Goal: Transaction & Acquisition: Obtain resource

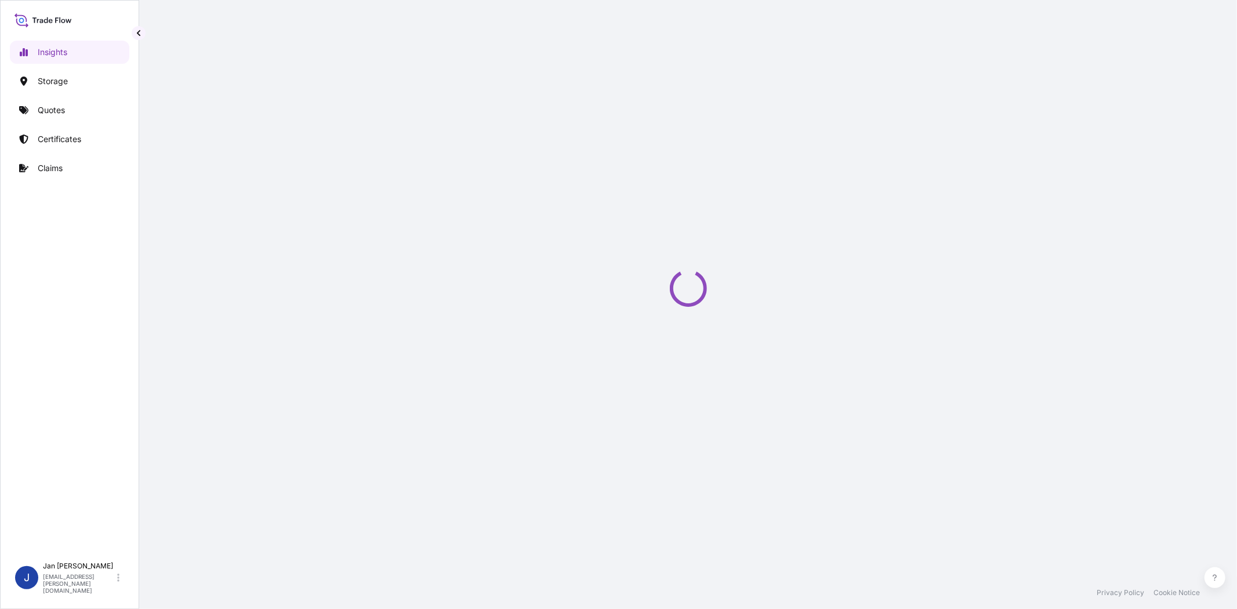
select select "2025"
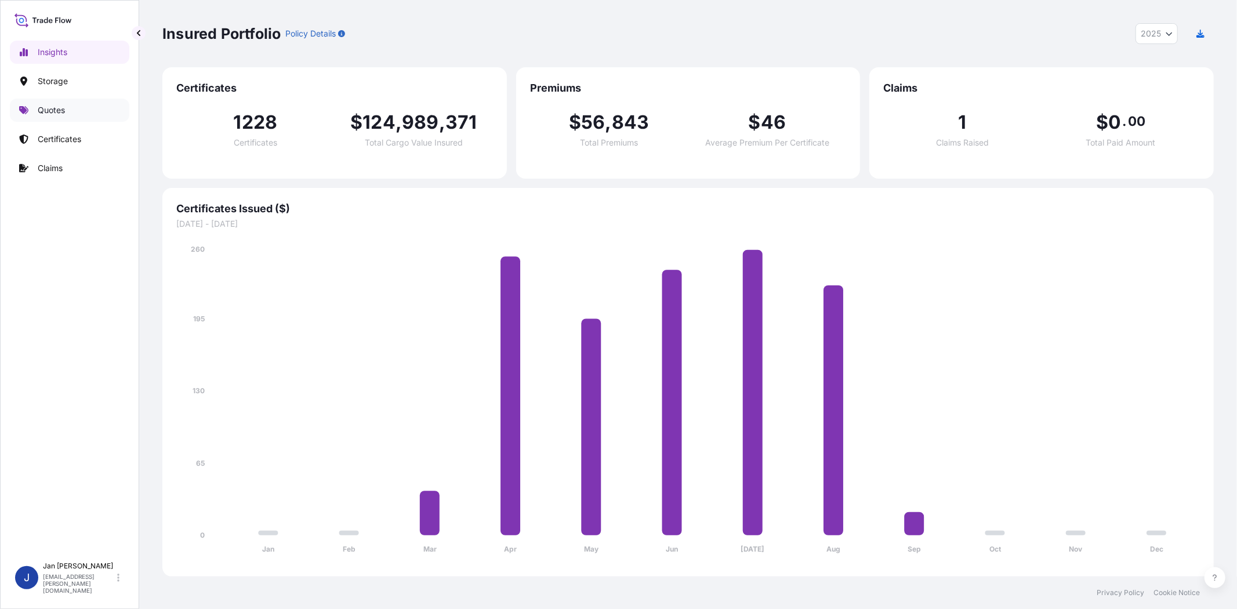
click at [35, 112] on link "Quotes" at bounding box center [69, 110] width 119 height 23
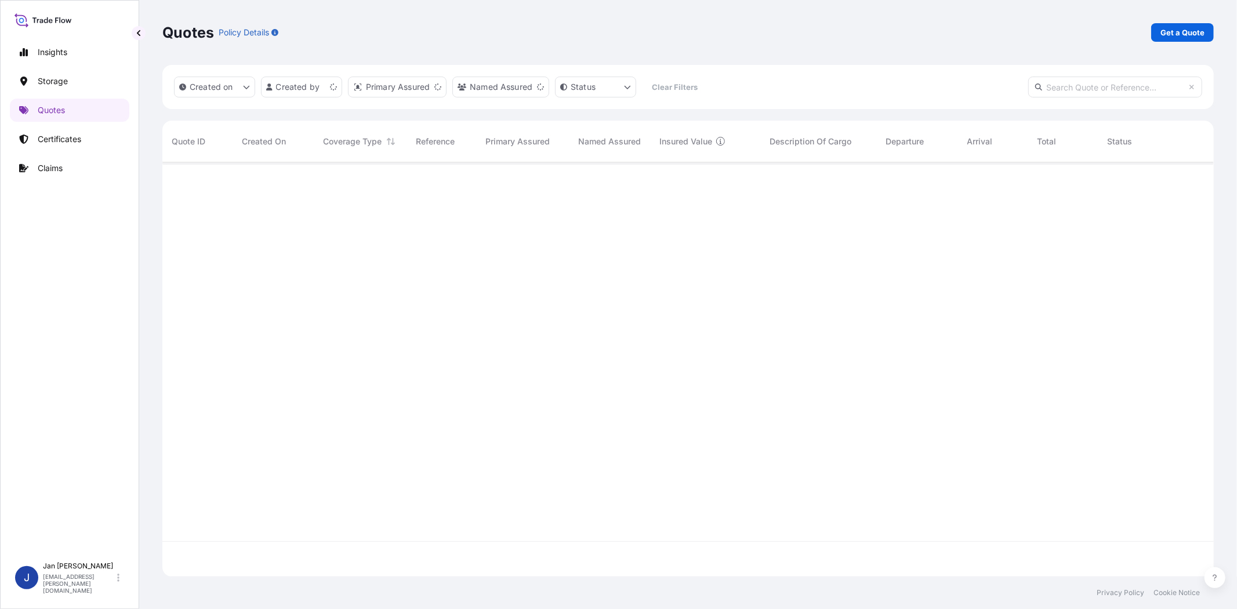
scroll to position [411, 1041]
click at [1168, 37] on p "Get a Quote" at bounding box center [1182, 33] width 44 height 12
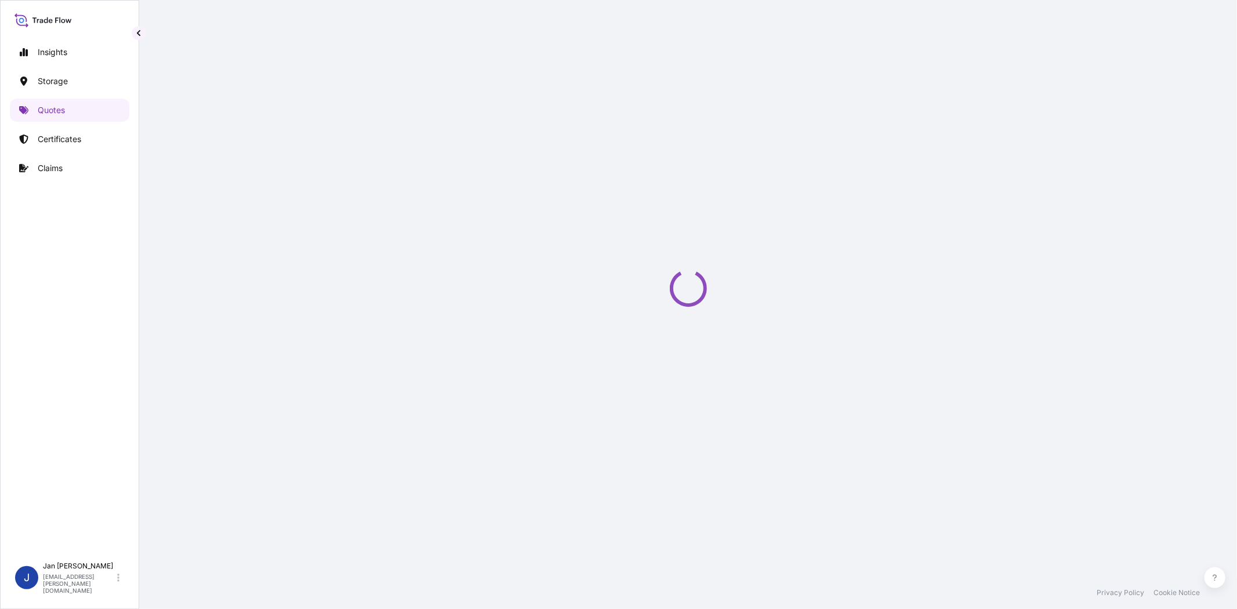
select select "Water"
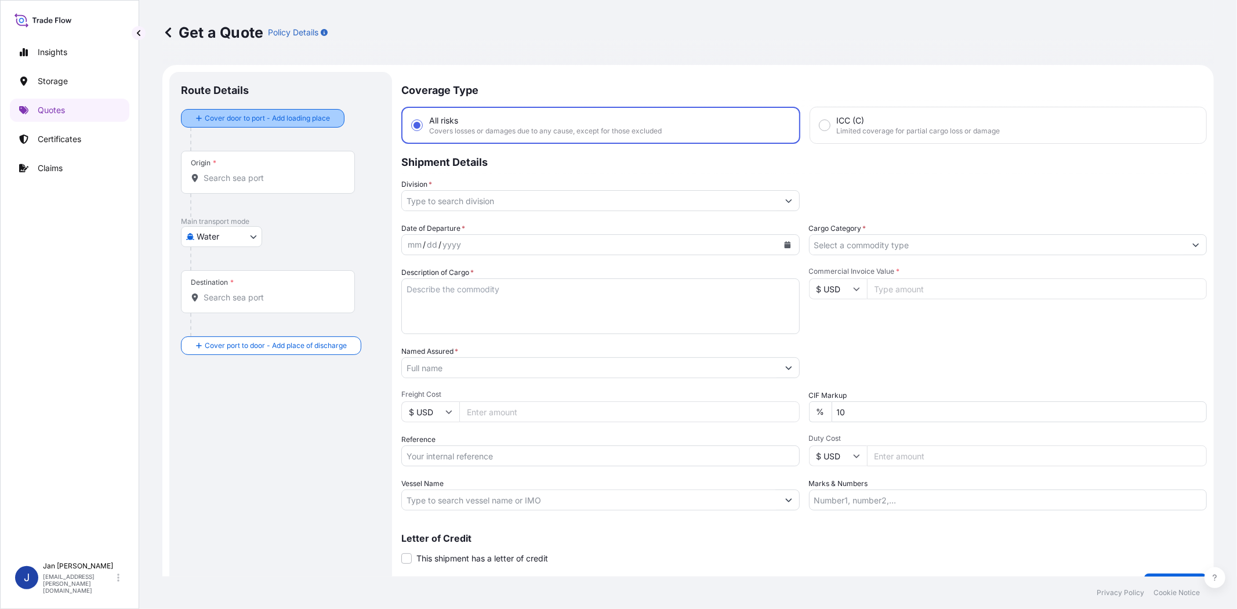
scroll to position [19, 0]
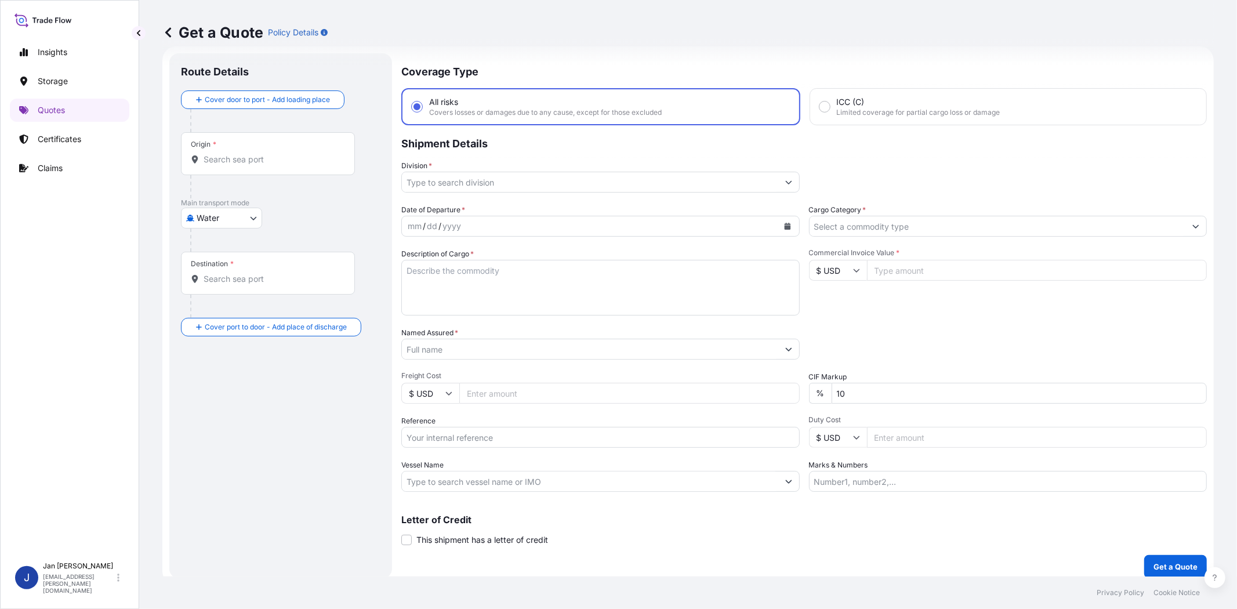
click at [500, 437] on input "Reference" at bounding box center [600, 437] width 398 height 21
paste input "1187429288 // 5013219702 304251257 8109154393 8109154429 213563"
type input "1187429288 // 5013219702 304251257 8109154393 8109154429 213563"
click at [947, 314] on div "Date of Departure * mm / dd / yyyy Cargo Category * Description of Cargo * Comm…" at bounding box center [803, 348] width 805 height 288
click at [542, 180] on input "Division *" at bounding box center [590, 182] width 376 height 21
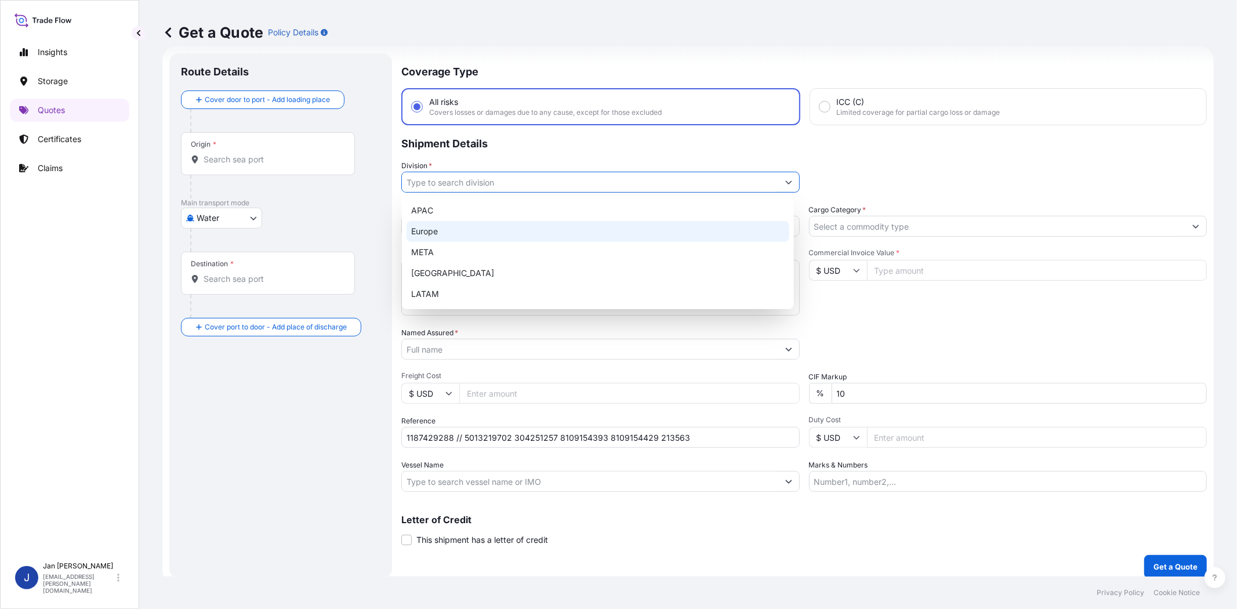
click at [537, 230] on div "Europe" at bounding box center [597, 231] width 383 height 21
type input "Europe"
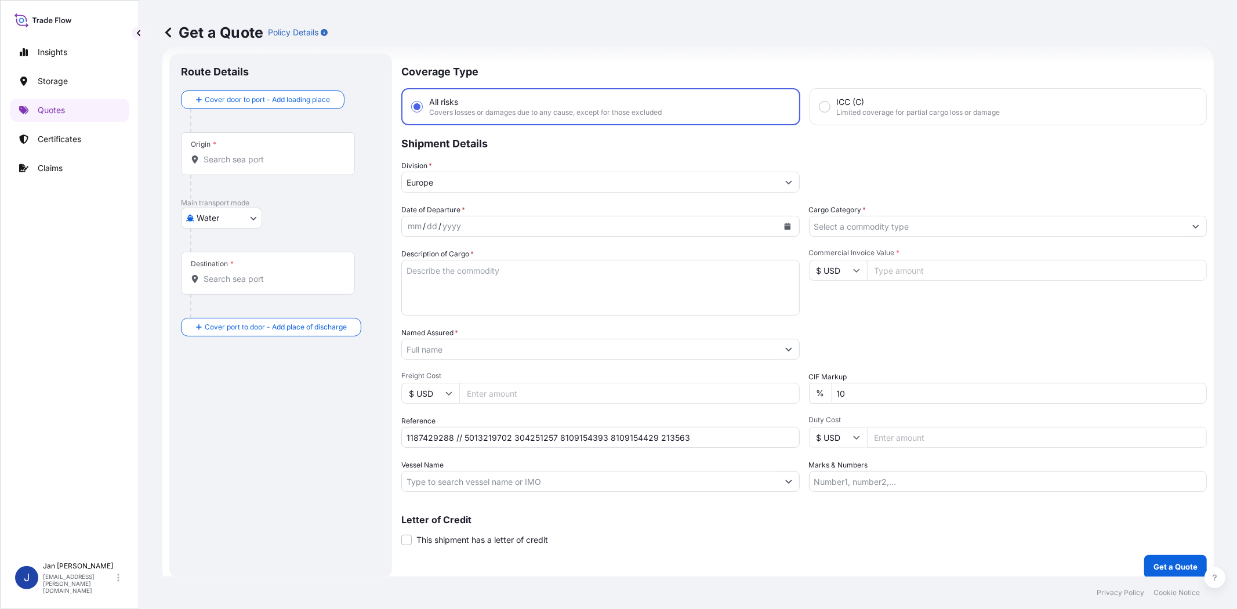
click at [957, 213] on div "Cargo Category *" at bounding box center [1008, 220] width 398 height 32
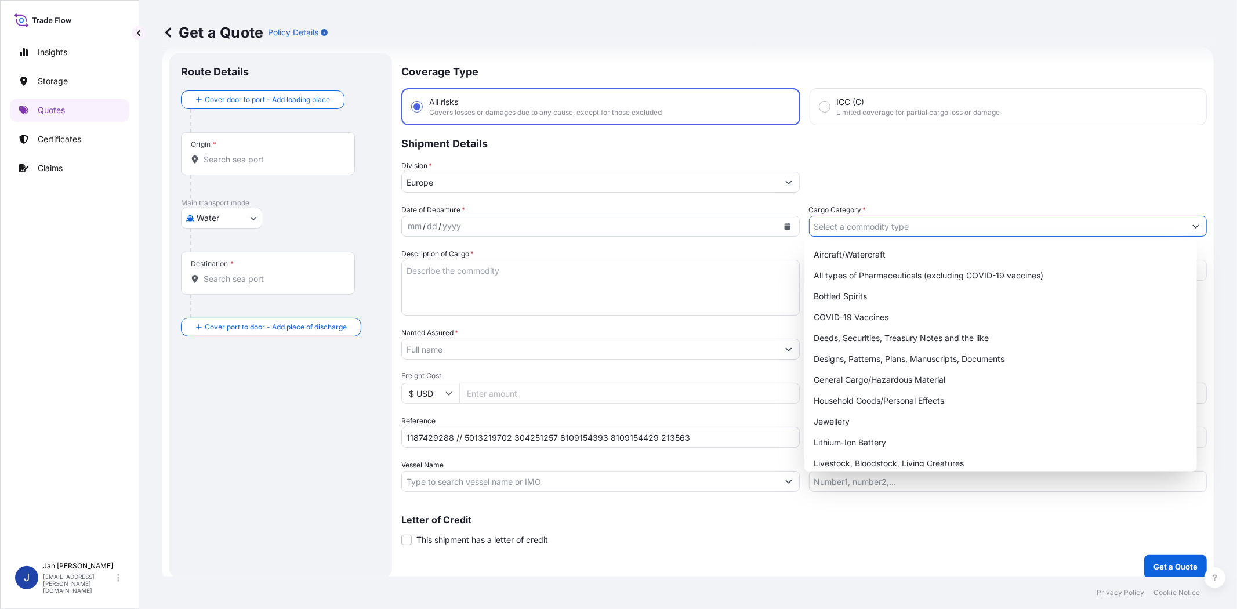
click at [959, 221] on input "Cargo Category *" at bounding box center [998, 226] width 376 height 21
click at [931, 377] on div "General Cargo/Hazardous Material" at bounding box center [1000, 379] width 383 height 21
type input "General Cargo/Hazardous Material"
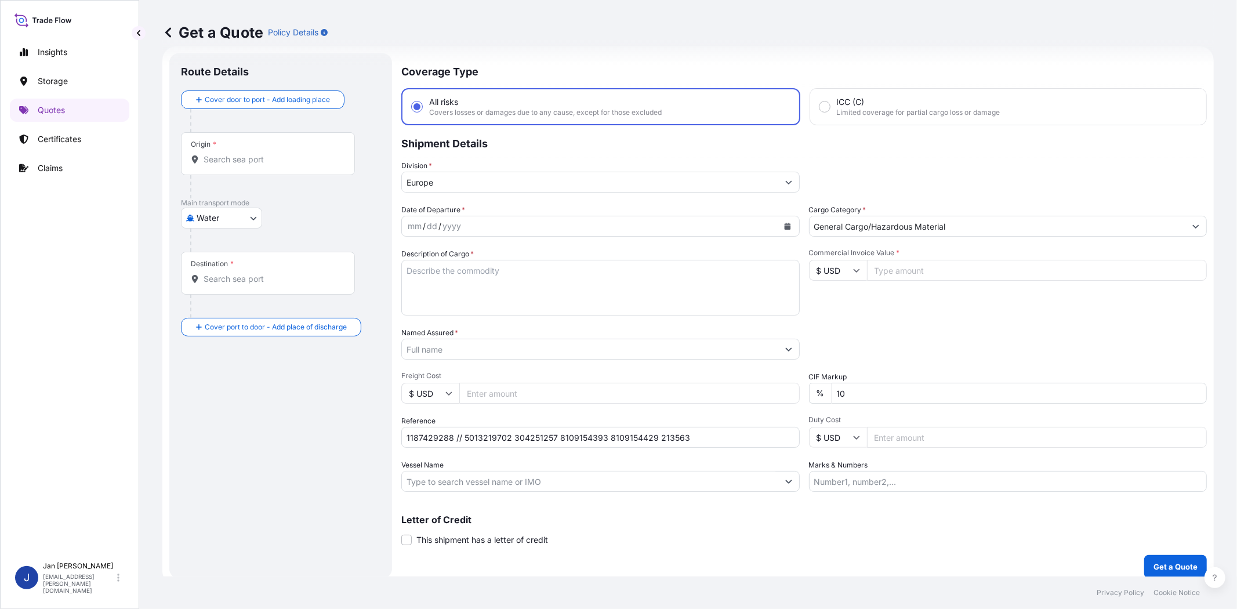
click at [943, 361] on div "Date of Departure * mm / dd / yyyy Cargo Category * General Cargo/Hazardous Mat…" at bounding box center [803, 348] width 805 height 288
click at [780, 228] on button "Calendar" at bounding box center [787, 226] width 19 height 19
click at [441, 324] on div "8" at bounding box center [443, 322] width 21 height 21
click at [937, 329] on div "Packing Category Type to search a container mode Please select a primary mode o…" at bounding box center [1008, 343] width 398 height 32
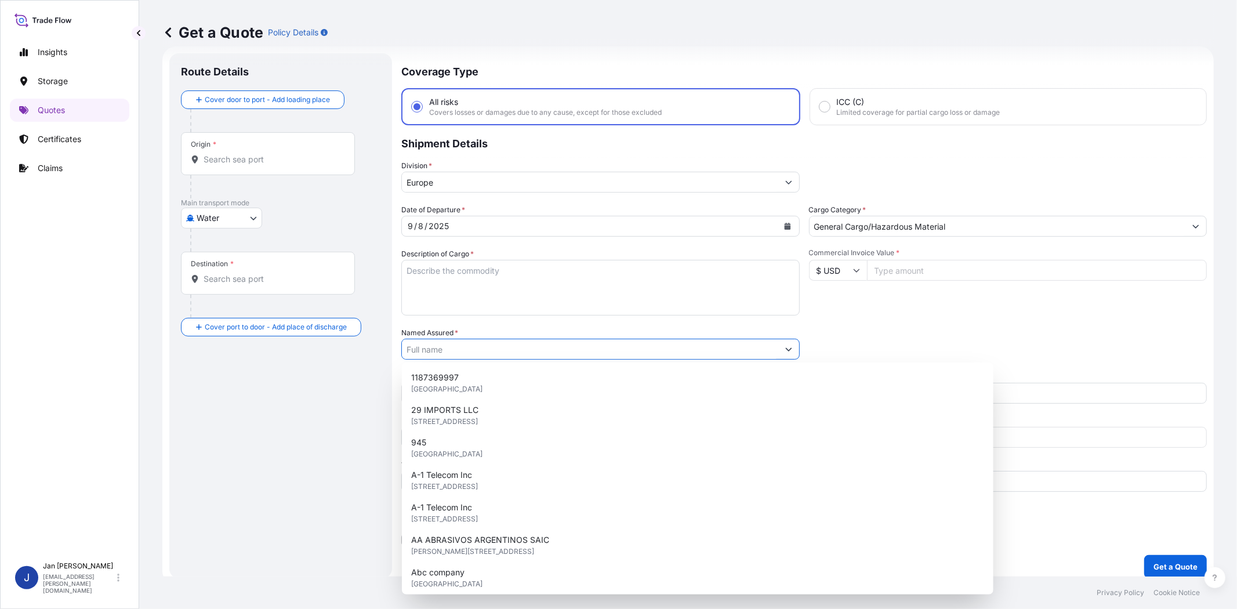
click at [550, 347] on input "Named Assured *" at bounding box center [590, 349] width 376 height 21
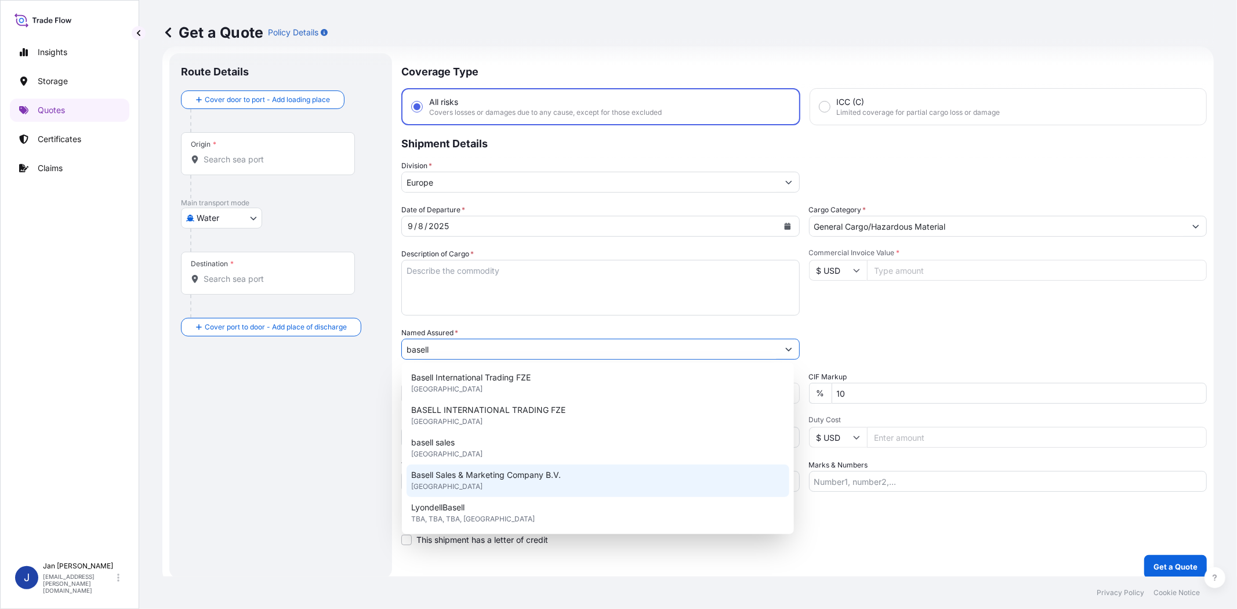
click at [538, 479] on span "Basell Sales & Marketing Company B.V." at bounding box center [486, 475] width 150 height 12
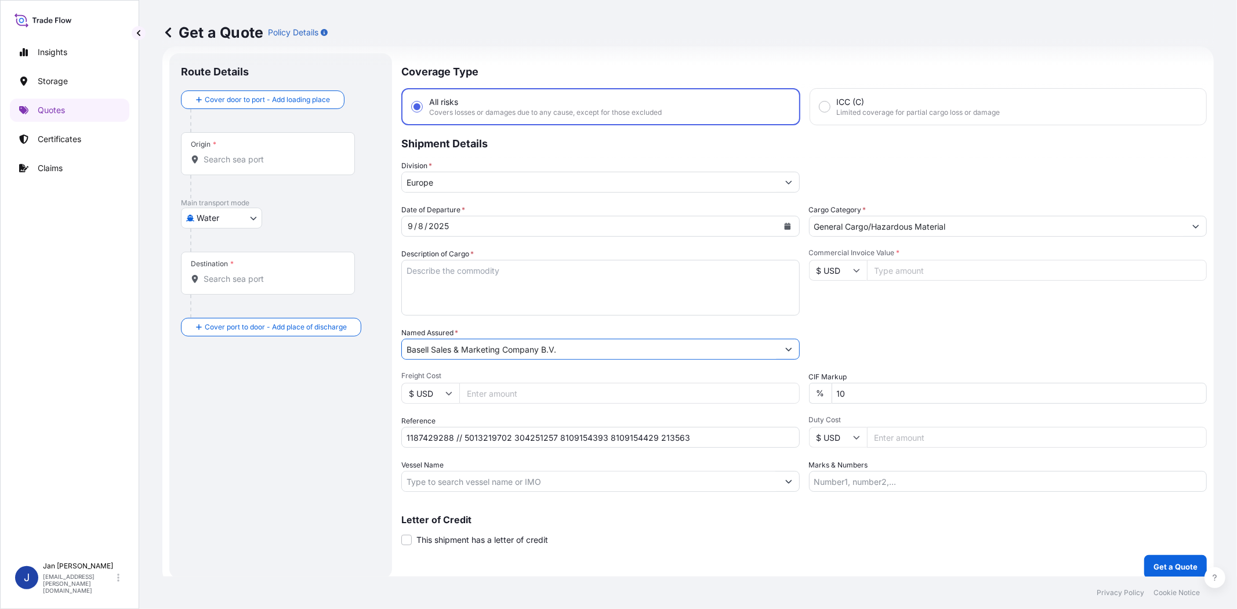
type input "Basell Sales & Marketing Company B.V."
click at [894, 315] on div "Date of Departure * [DATE] Cargo Category * General Cargo/Hazardous Material De…" at bounding box center [803, 348] width 805 height 288
click at [495, 481] on input "Vessel Name" at bounding box center [590, 481] width 376 height 21
paste input "MAERSK IZMIR"
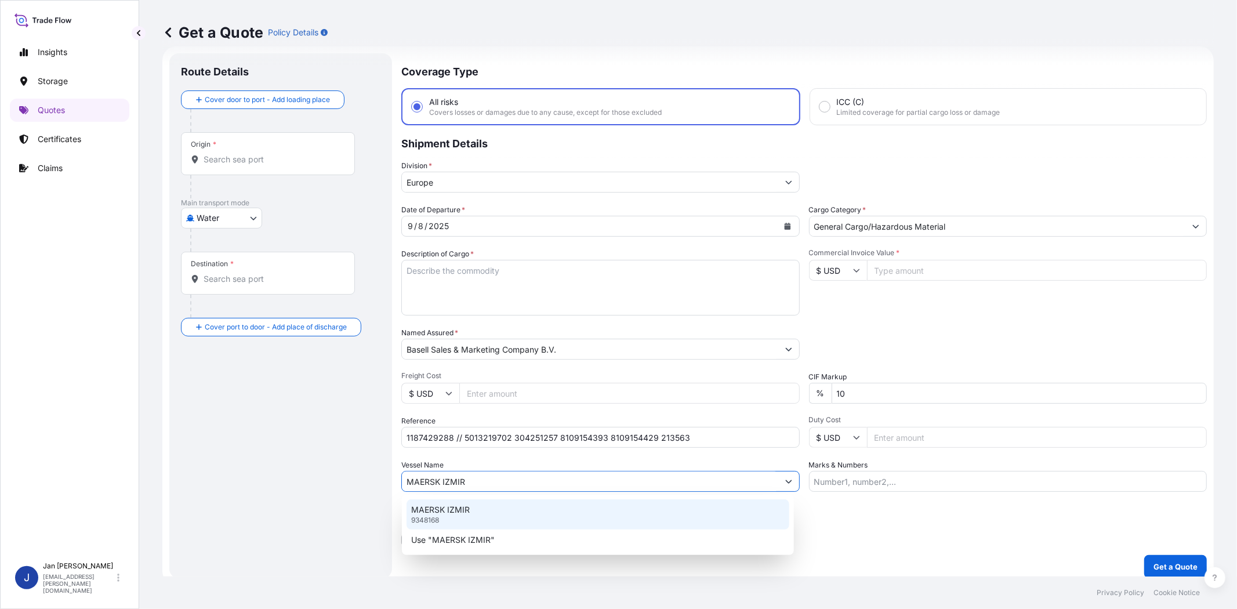
click at [524, 509] on div "MAERSK IZMIR 9348168" at bounding box center [597, 514] width 383 height 30
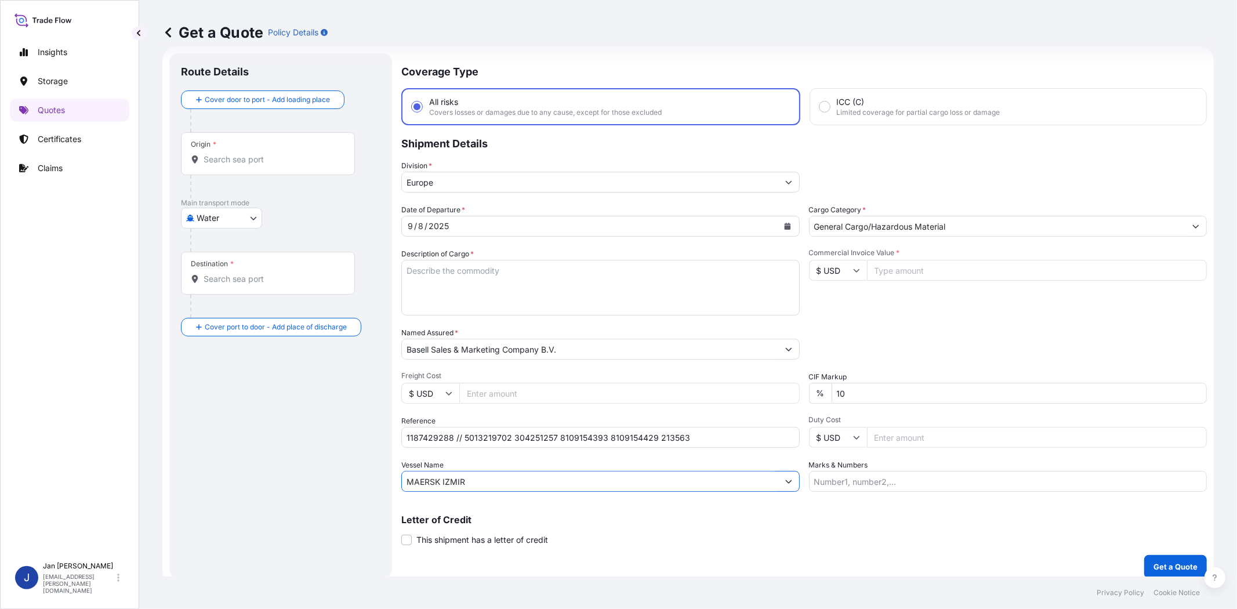
type input "MAERSK IZMIR"
click at [253, 154] on input "Origin *" at bounding box center [272, 160] width 137 height 12
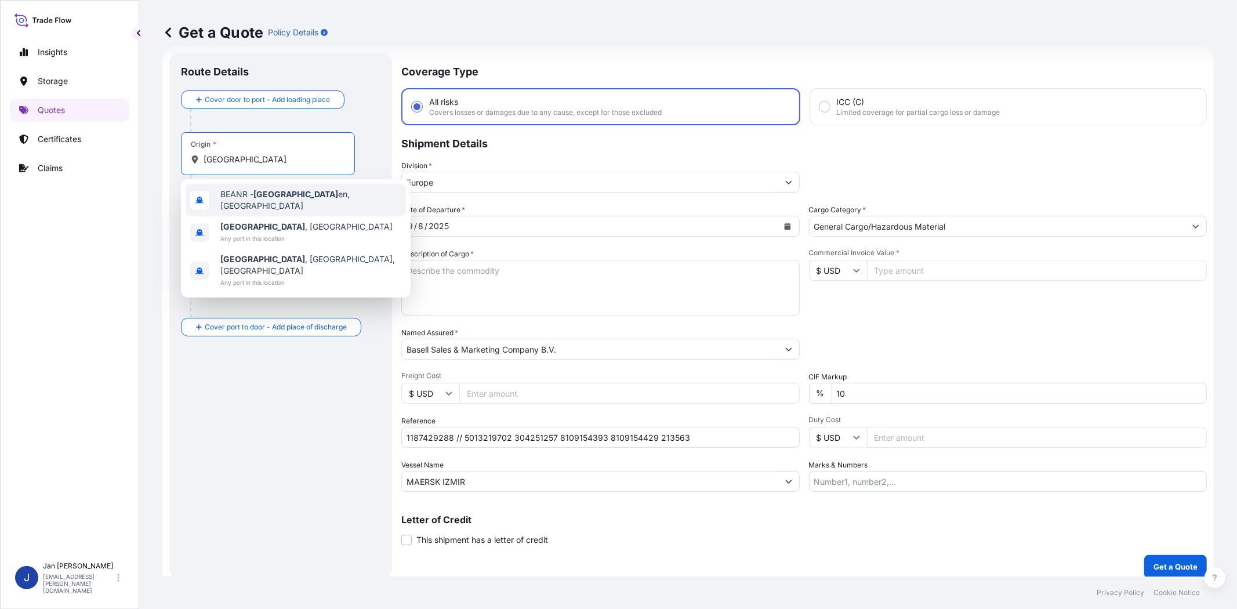
click at [246, 199] on span "BEANR - [GEOGRAPHIC_DATA] en, [GEOGRAPHIC_DATA]" at bounding box center [310, 199] width 181 height 23
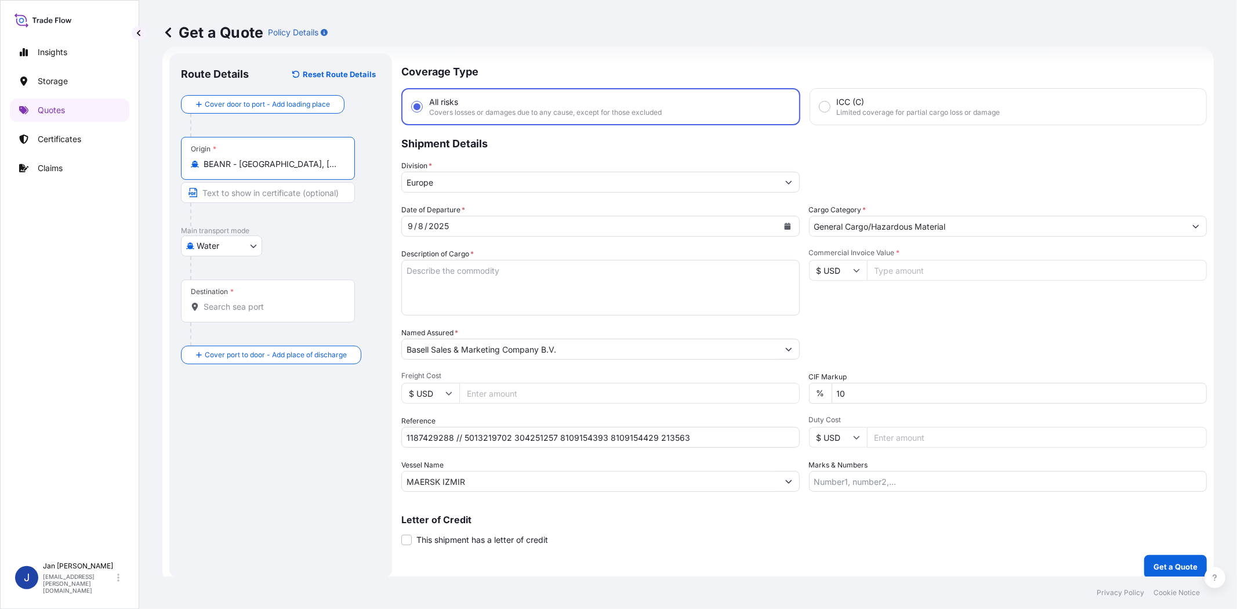
type input "BEANR - [GEOGRAPHIC_DATA], [GEOGRAPHIC_DATA]"
click at [259, 304] on input "Destination *" at bounding box center [274, 307] width 141 height 12
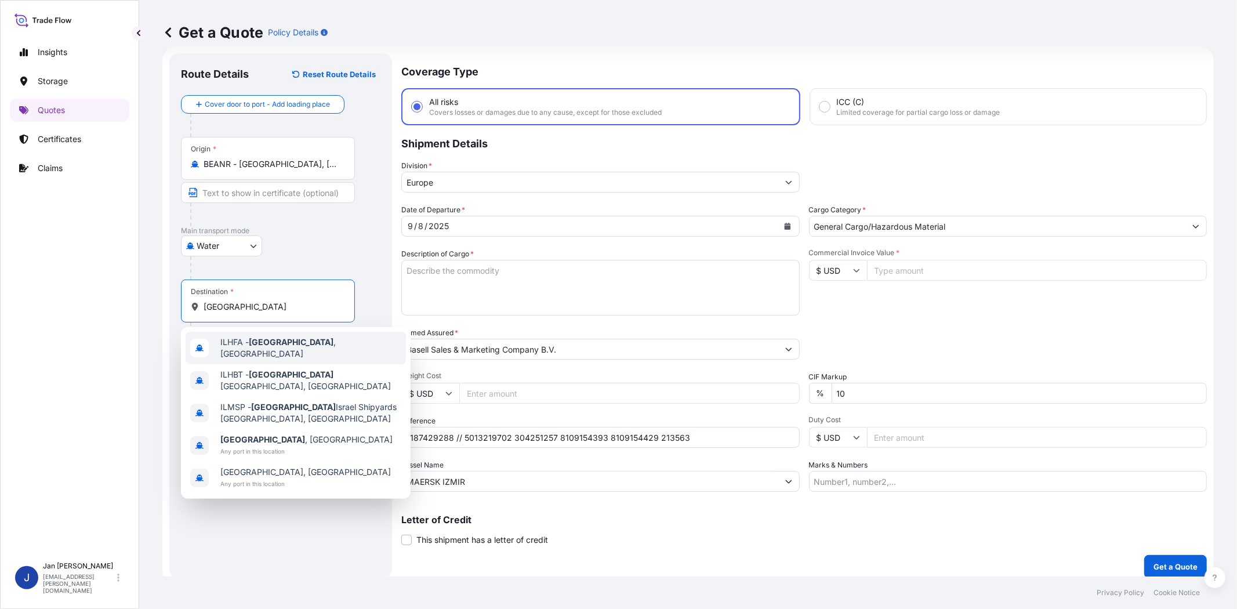
click at [276, 343] on span "ILHFA - [GEOGRAPHIC_DATA] , [GEOGRAPHIC_DATA]" at bounding box center [310, 347] width 181 height 23
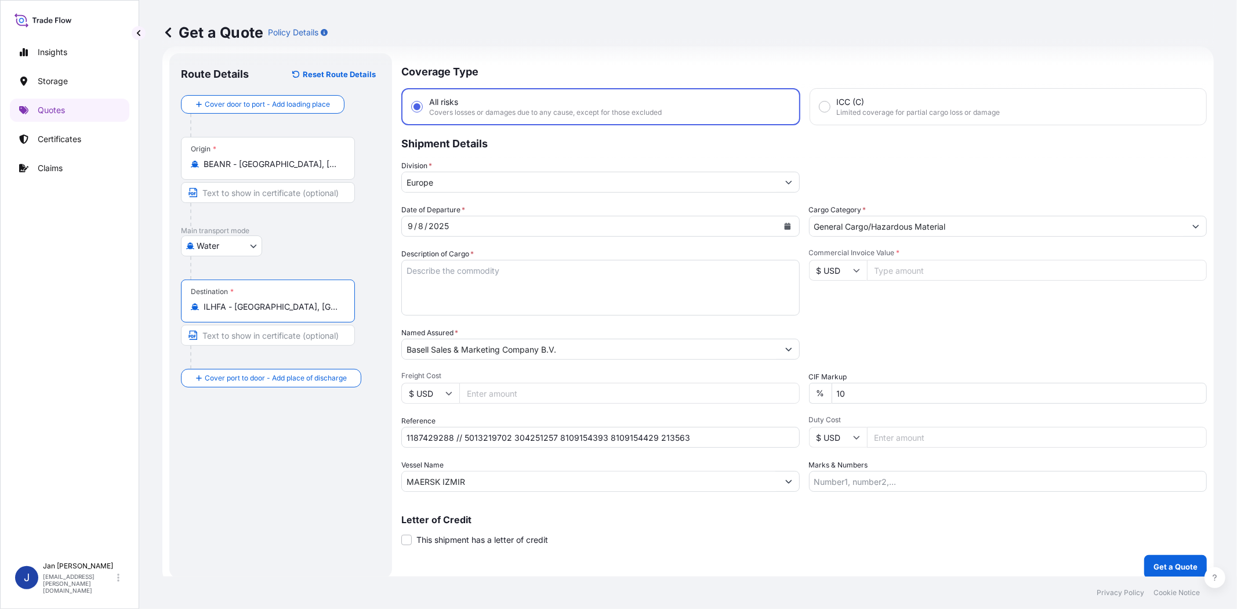
type input "ILHFA - [GEOGRAPHIC_DATA], [GEOGRAPHIC_DATA]"
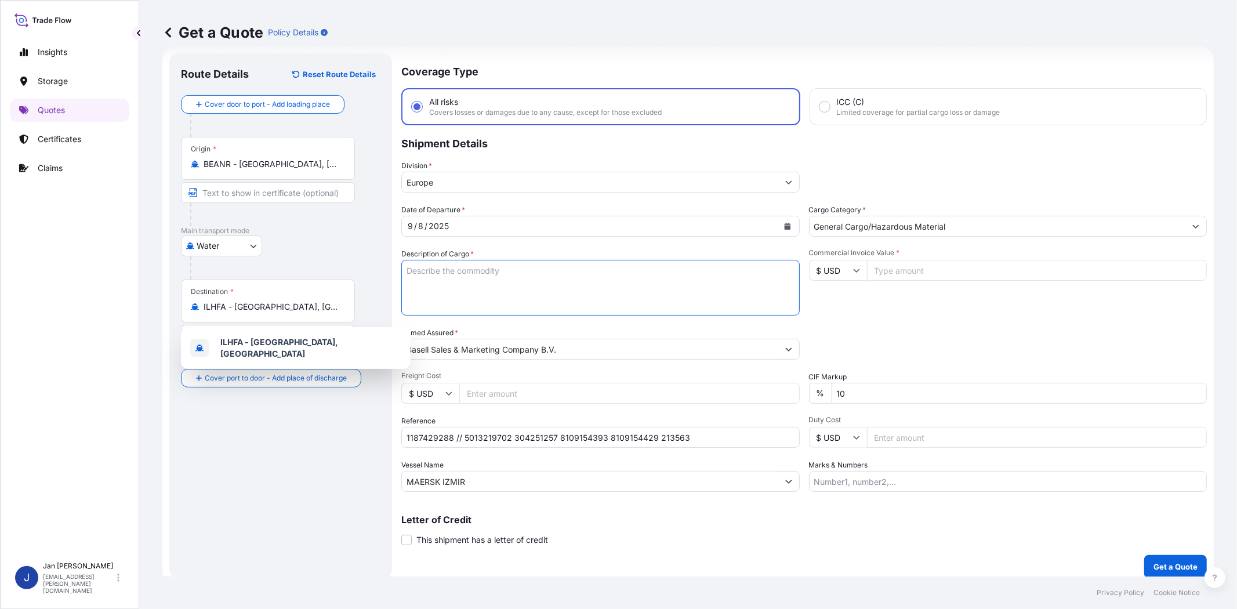
click at [623, 290] on textarea "Description of Cargo *" at bounding box center [600, 288] width 398 height 56
paste textarea "BULK UNPACKED LOADED INTO 1 20' DRY VAN HOSTALEN CRP 100 RESIST CR BLACK"
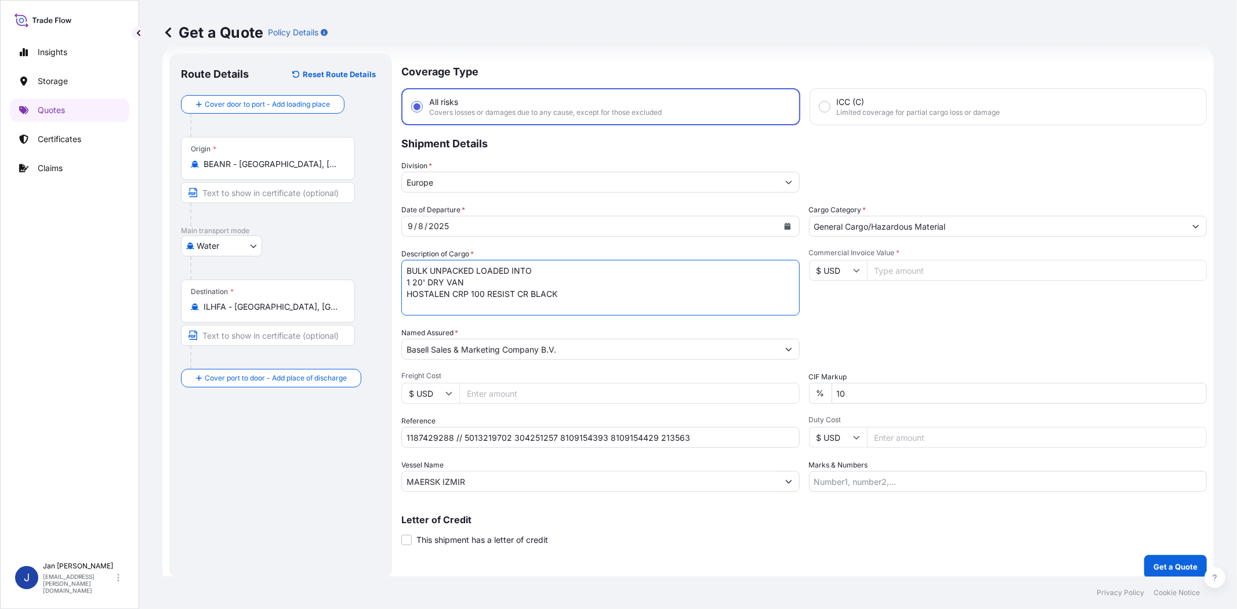
click at [403, 269] on textarea "BULK UNPACKED LOADED INTO 1 20' DRY VAN HOSTALEN CRP 100 RESIST CR BLACK" at bounding box center [600, 288] width 398 height 56
type textarea "2 BULK UNPACKED LOADED INTO 1 20' DRY VAN HOSTALEN CRP 100 RESIST CR BLACK"
click at [942, 314] on div "Date of Departure * [DATE] Cargo Category * General Cargo/Hazardous Material De…" at bounding box center [803, 348] width 805 height 288
click at [845, 302] on div "Commercial Invoice Value * $ USD" at bounding box center [1008, 281] width 398 height 67
click at [838, 269] on input "$ USD" at bounding box center [838, 270] width 58 height 21
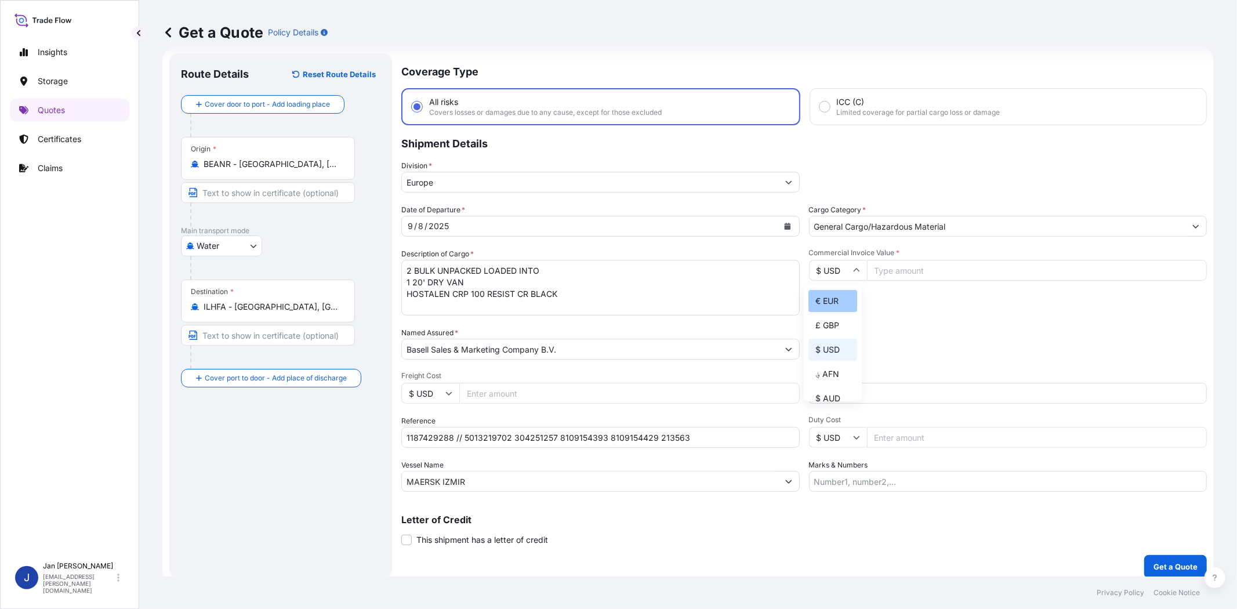
click at [841, 302] on div "€ EUR" at bounding box center [832, 301] width 49 height 22
type input "€ EUR"
click at [946, 280] on div "Commercial Invoice Value * € EUR" at bounding box center [1008, 281] width 398 height 67
click at [946, 271] on input "Commercial Invoice Value *" at bounding box center [1037, 270] width 340 height 21
click at [941, 271] on input "50290.4" at bounding box center [1037, 270] width 340 height 21
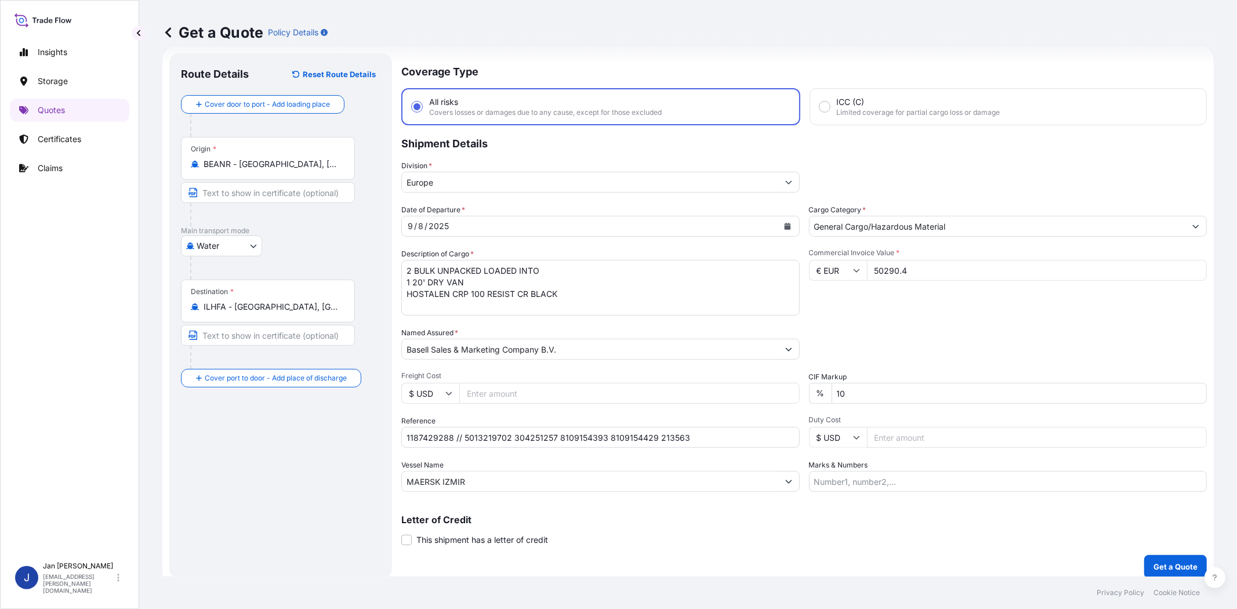
type input "50290.4"
click at [1157, 557] on button "Get a Quote" at bounding box center [1175, 566] width 63 height 23
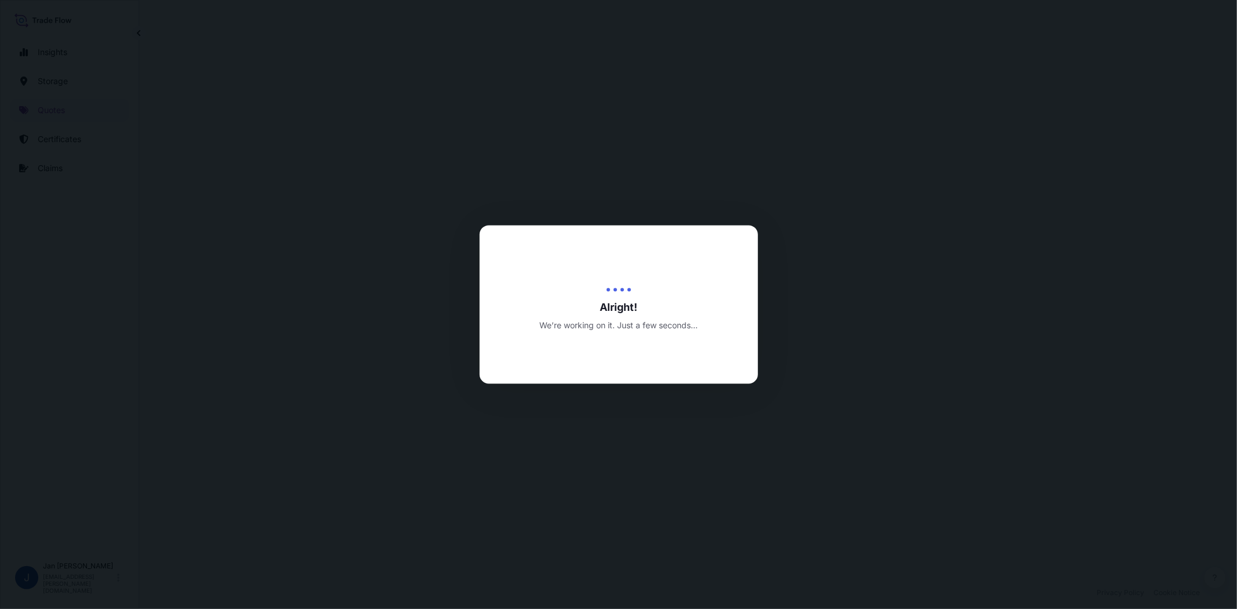
select select "Water"
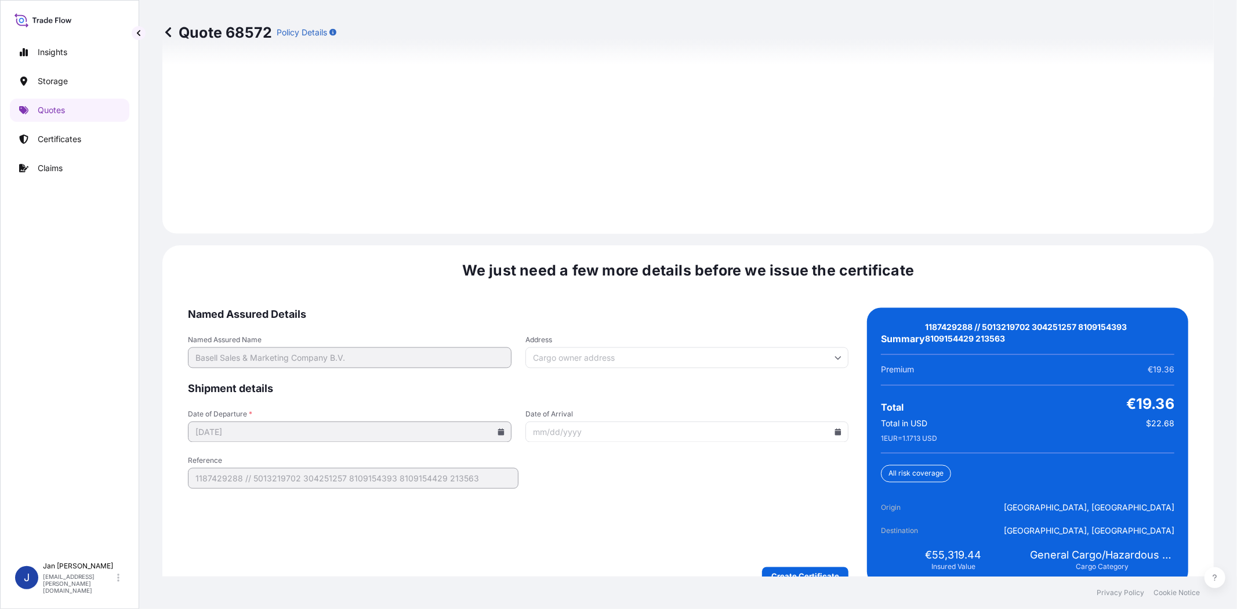
scroll to position [1624, 0]
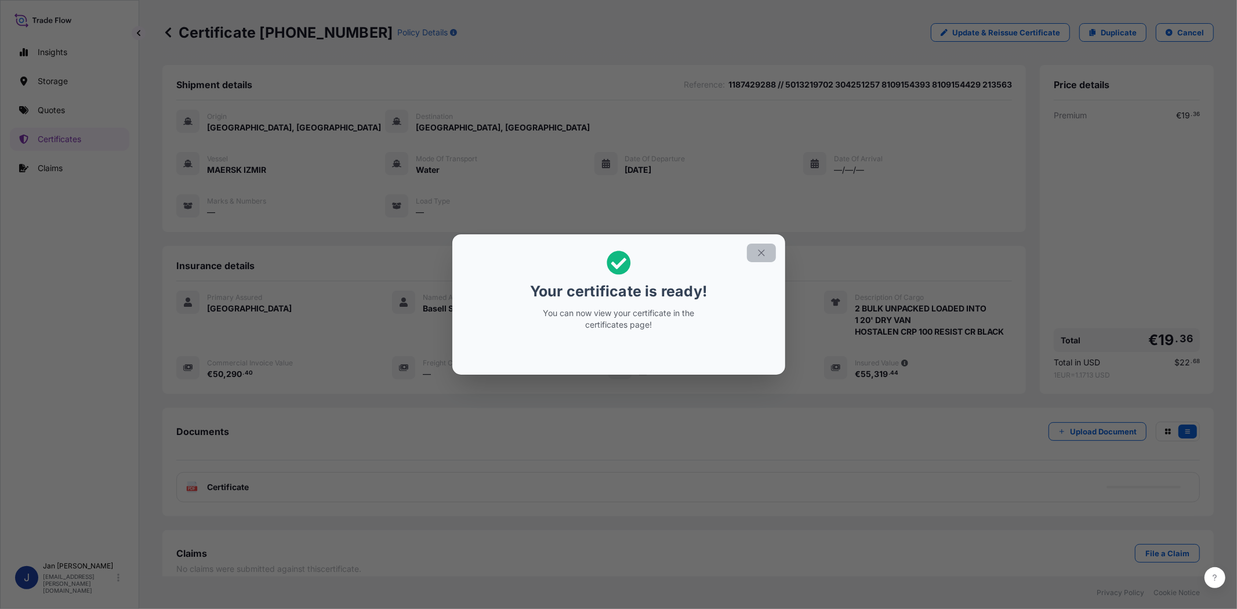
click at [763, 253] on icon "button" at bounding box center [761, 253] width 10 height 10
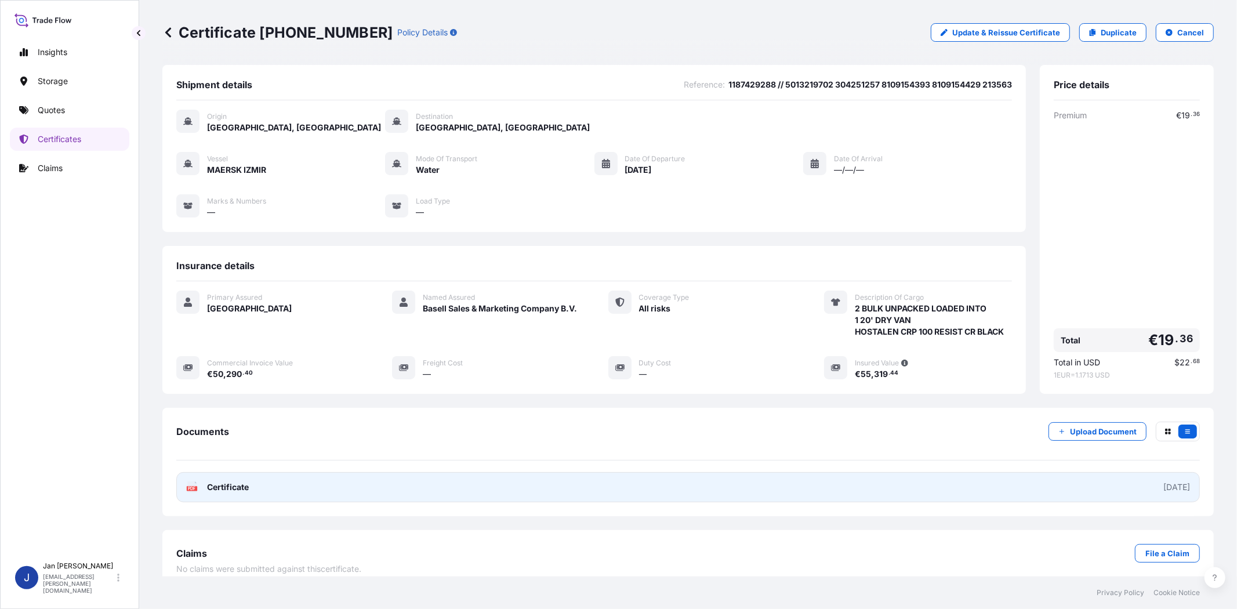
click at [225, 495] on link "PDF Certificate [DATE]" at bounding box center [687, 487] width 1023 height 30
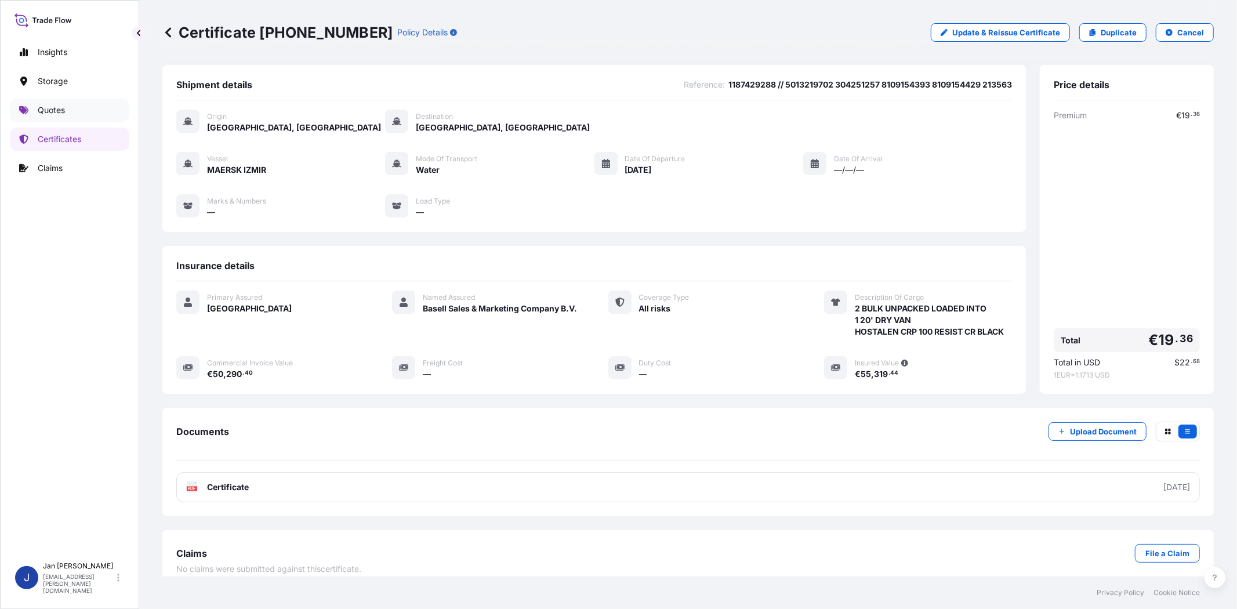
click at [64, 112] on p "Quotes" at bounding box center [51, 110] width 27 height 12
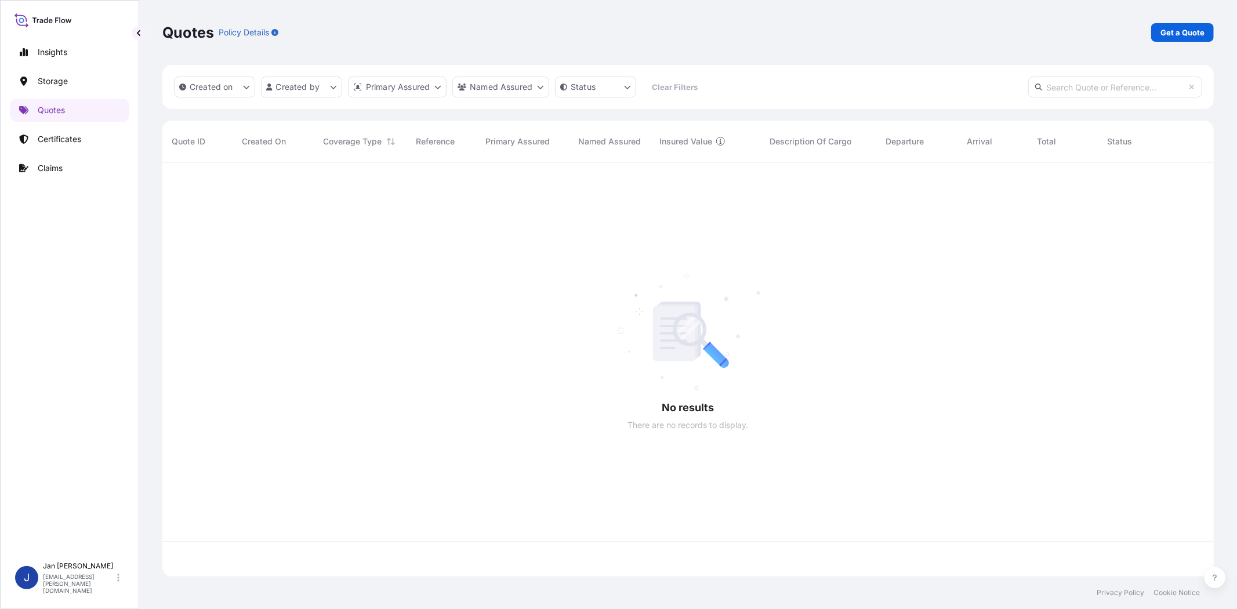
scroll to position [411, 1041]
